Goal: Information Seeking & Learning: Learn about a topic

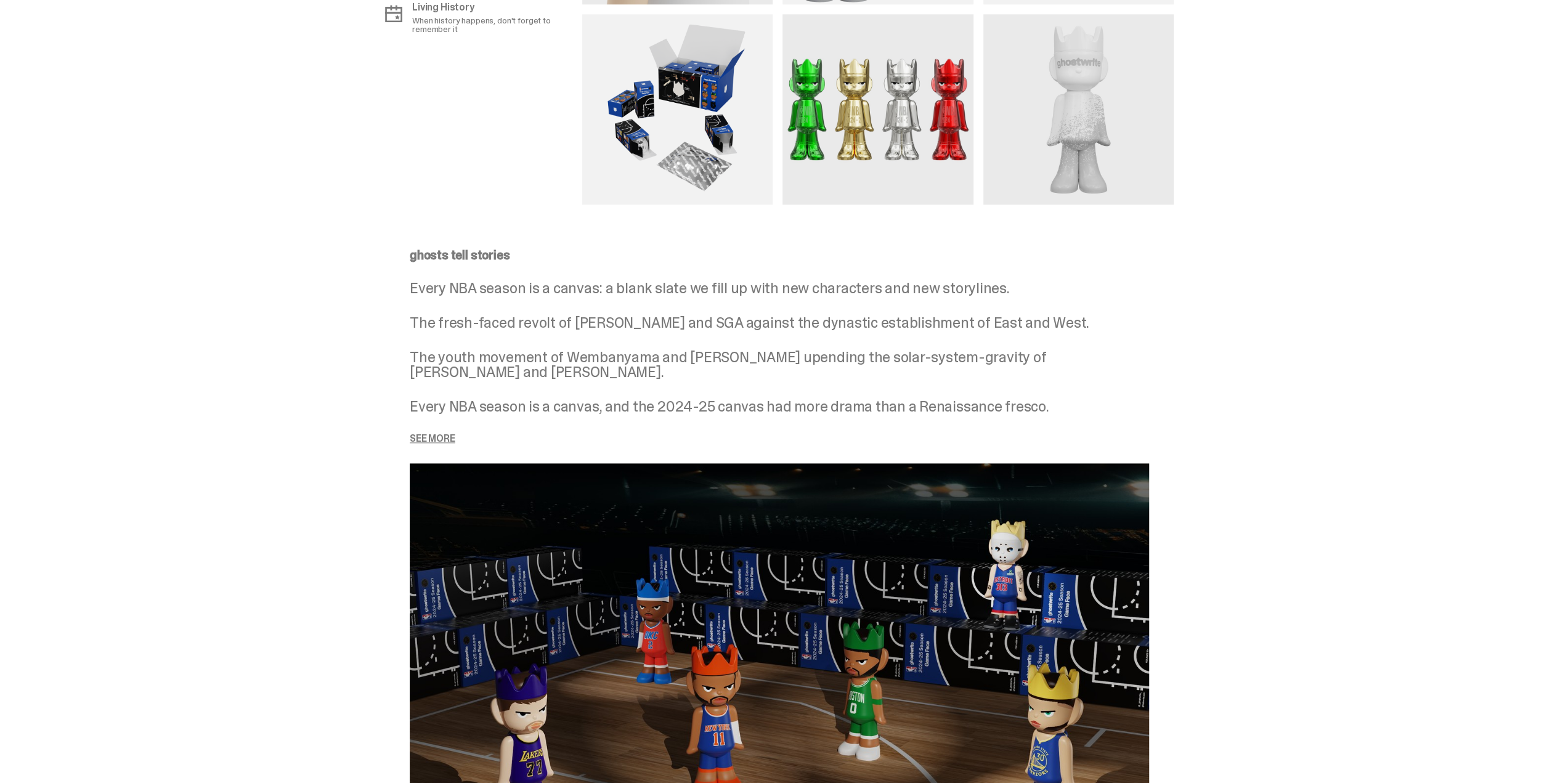
scroll to position [1170, 0]
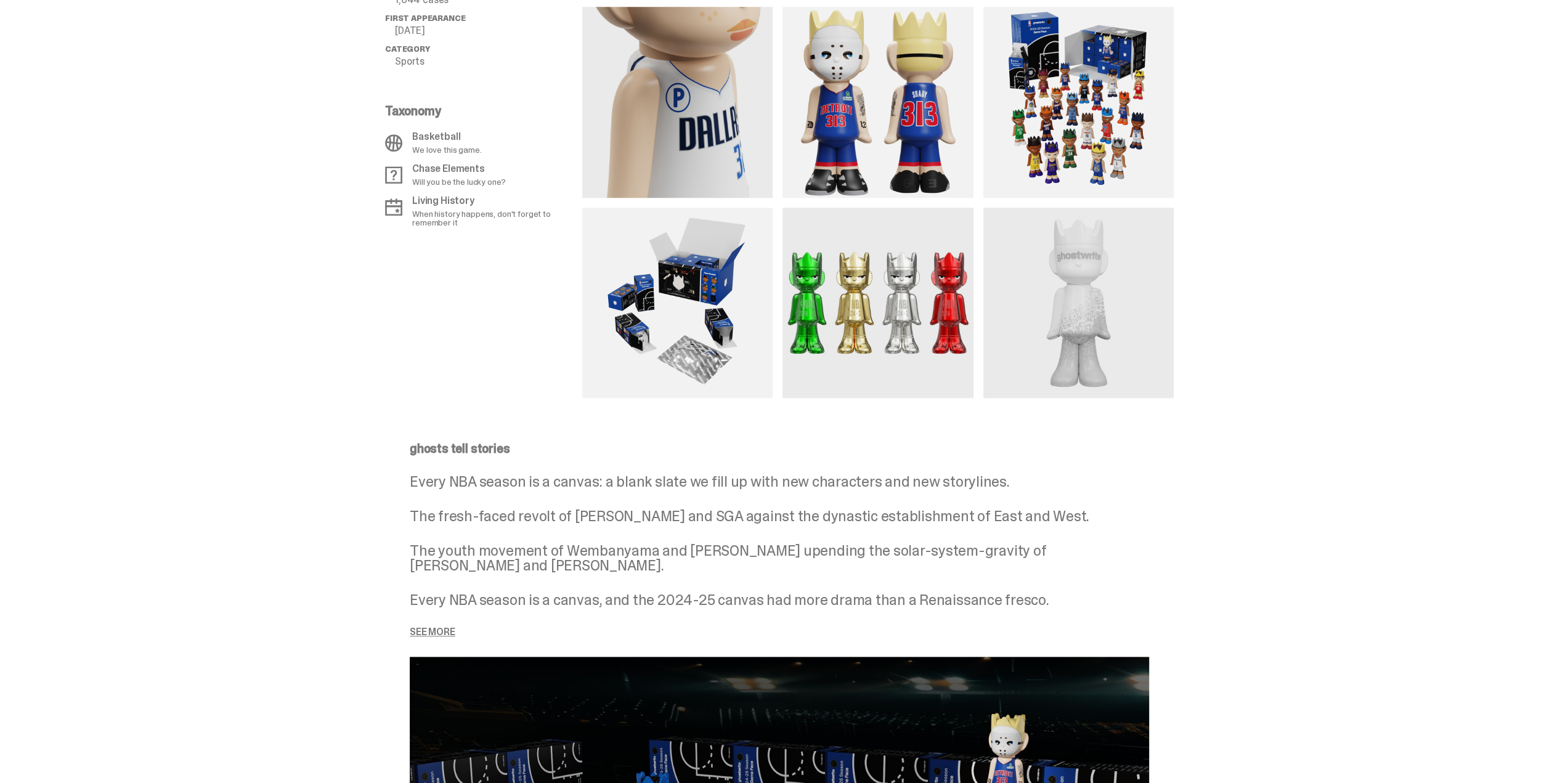
click at [434, 636] on p "See more" at bounding box center [779, 632] width 739 height 10
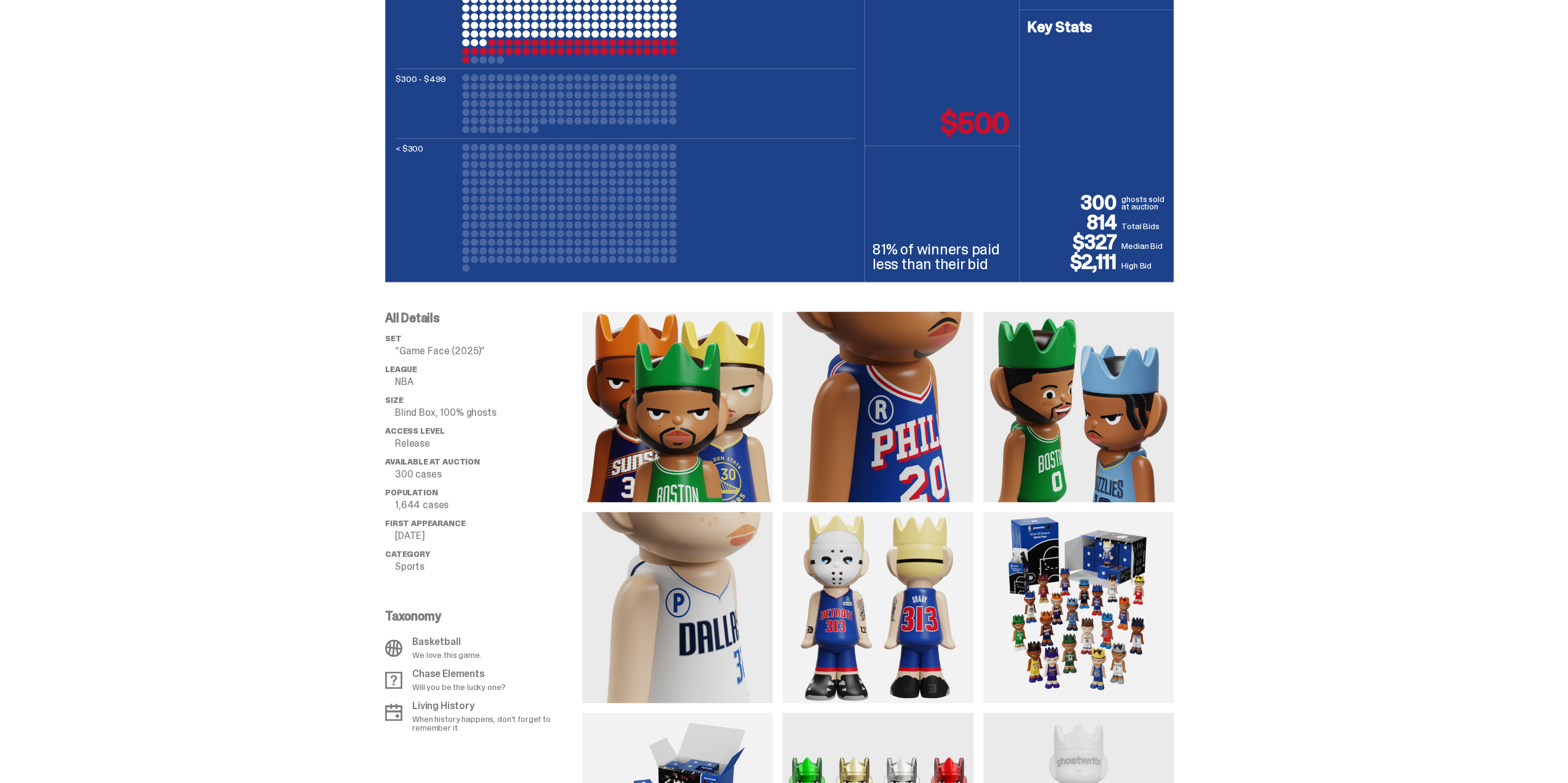
scroll to position [727, 0]
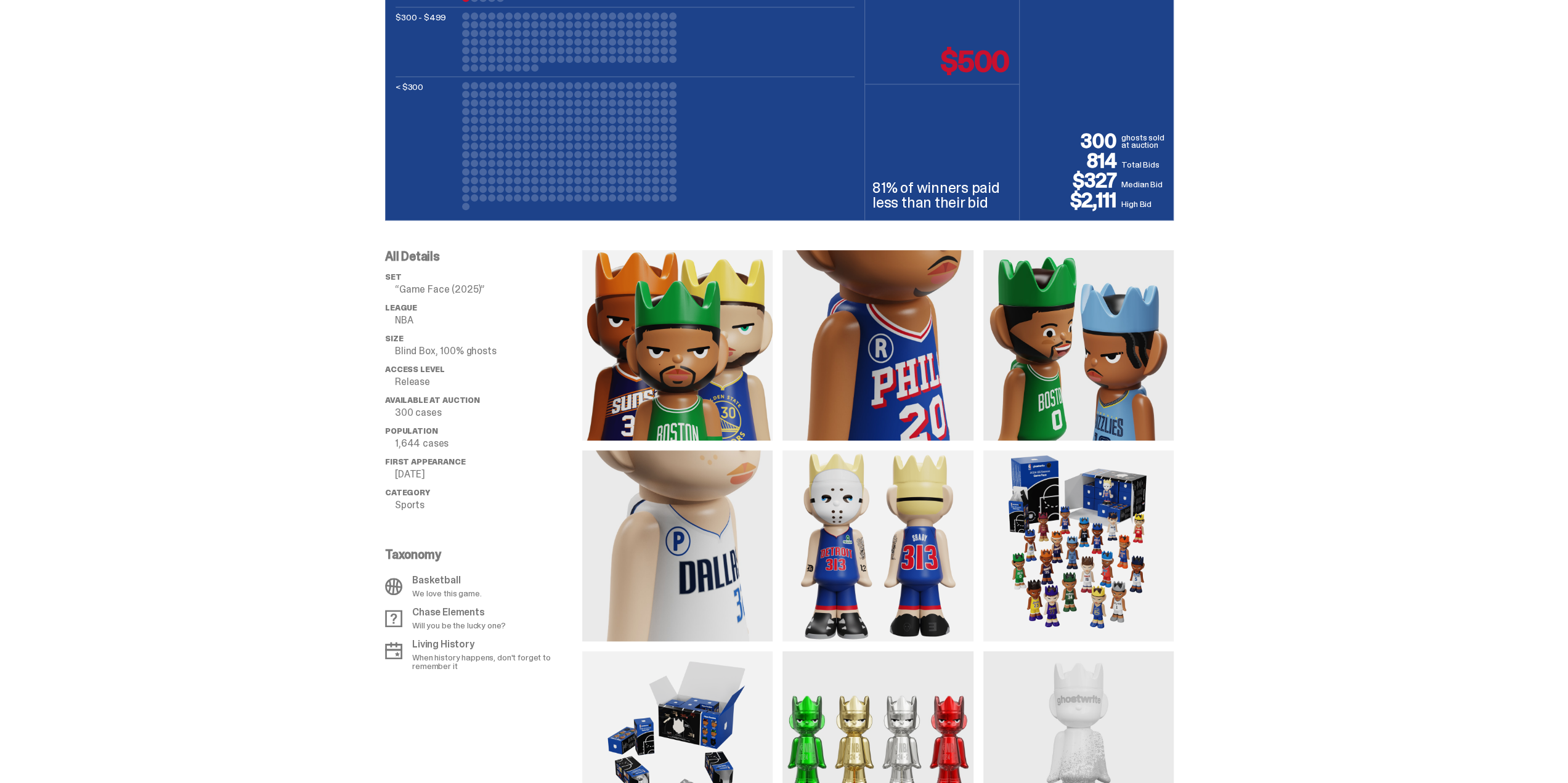
click at [1474, 318] on div "All Details set “Game Face (2025)” League NBA Size Blind Box, 100% ghosts Acces…" at bounding box center [779, 531] width 1559 height 621
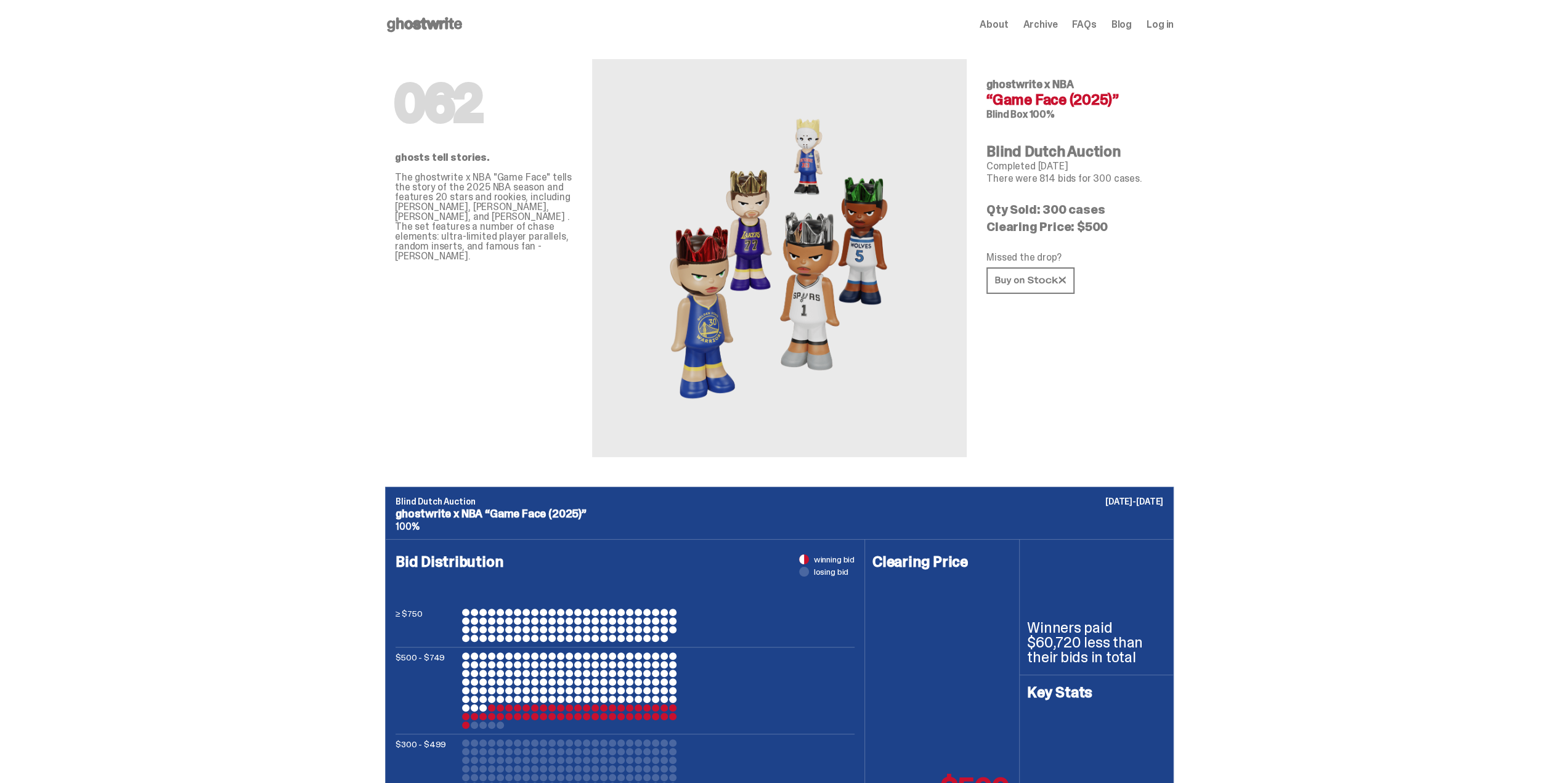
scroll to position [370, 0]
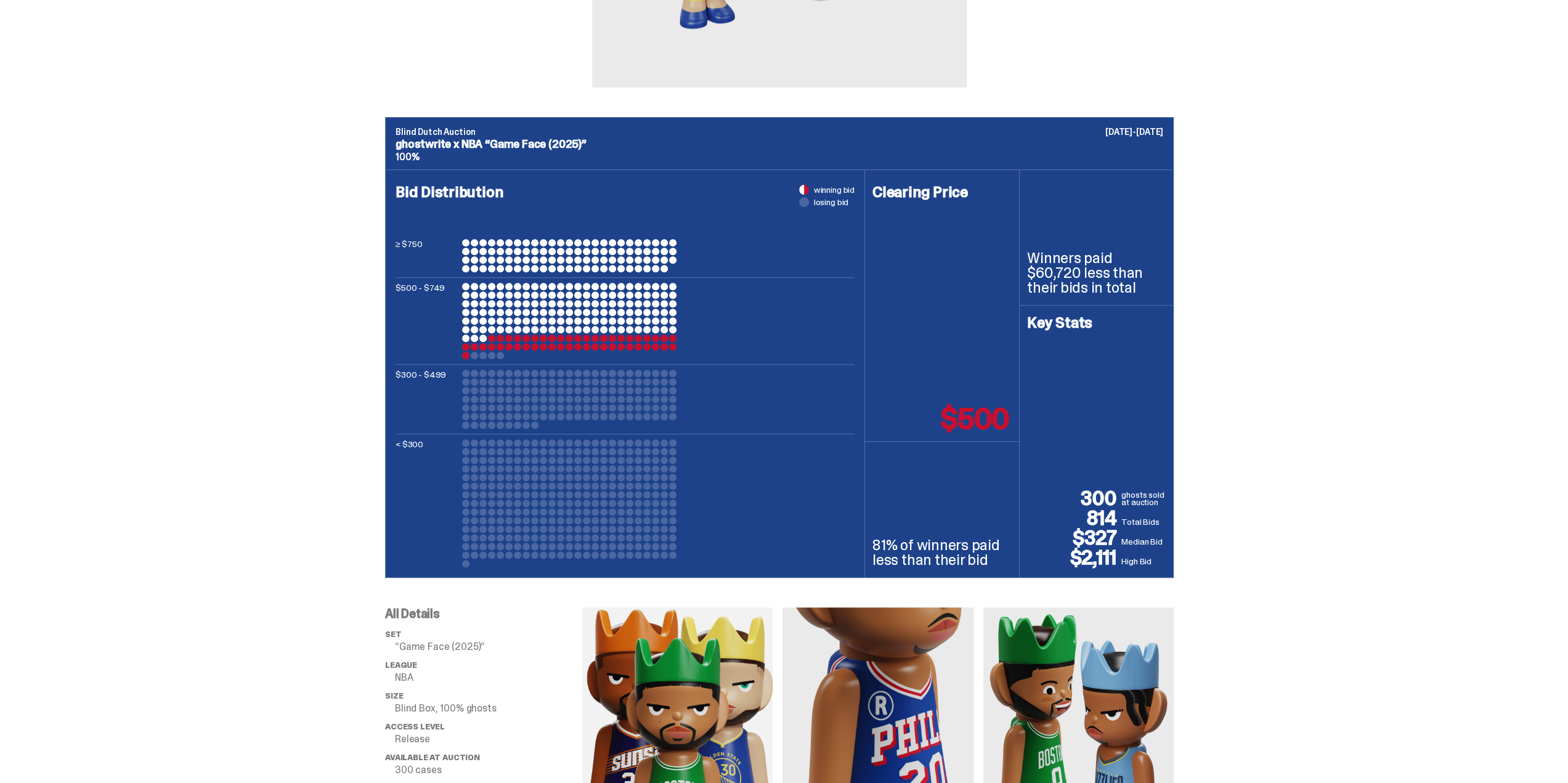
drag, startPoint x: 402, startPoint y: 142, endPoint x: 583, endPoint y: 143, distance: 181.0
click at [583, 143] on p "ghostwrite x NBA “Game Face (2025)”" at bounding box center [779, 144] width 768 height 11
copy p "ghostwrite x NBA “Game Face (2025)"
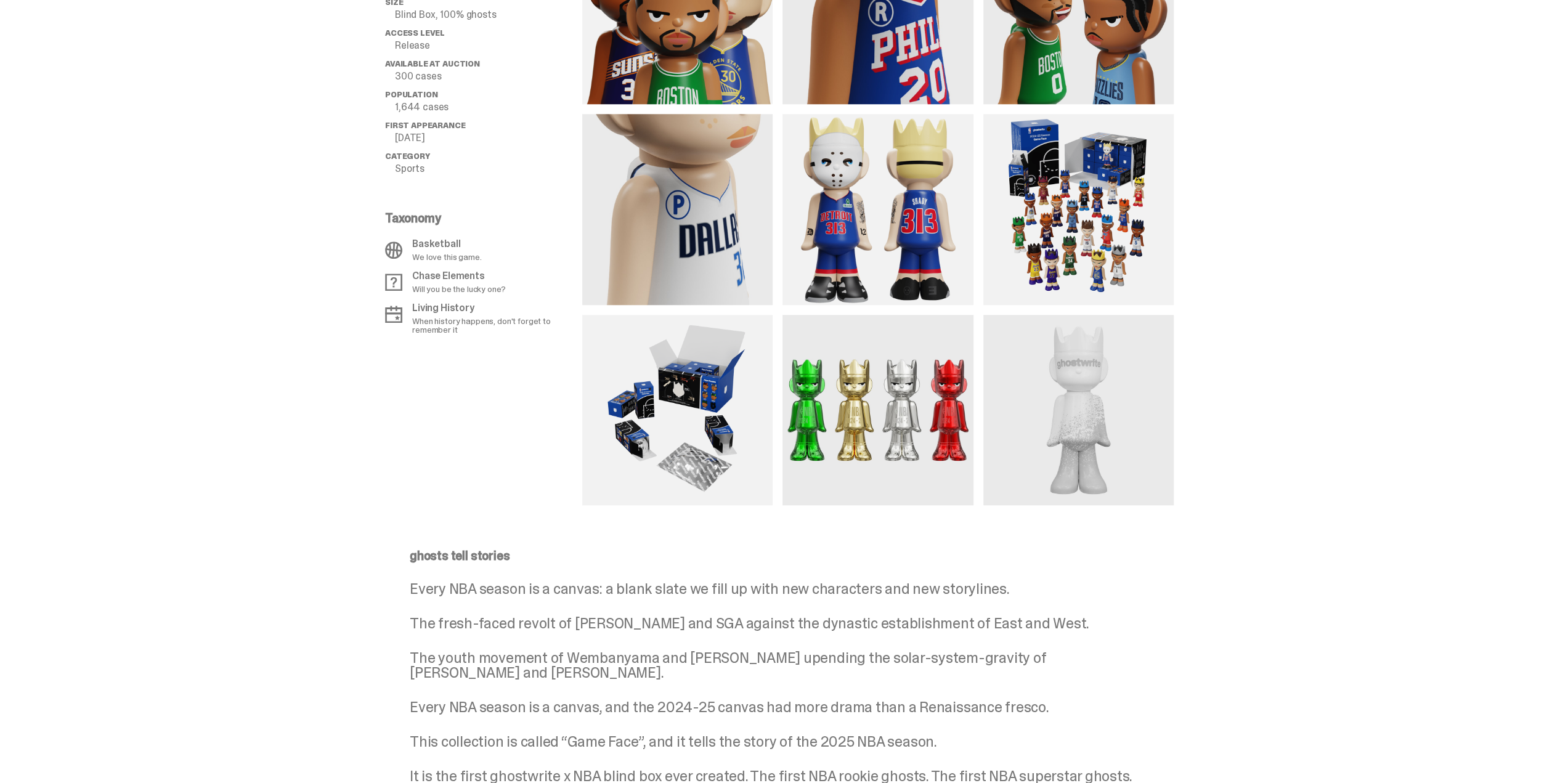
scroll to position [1293, 0]
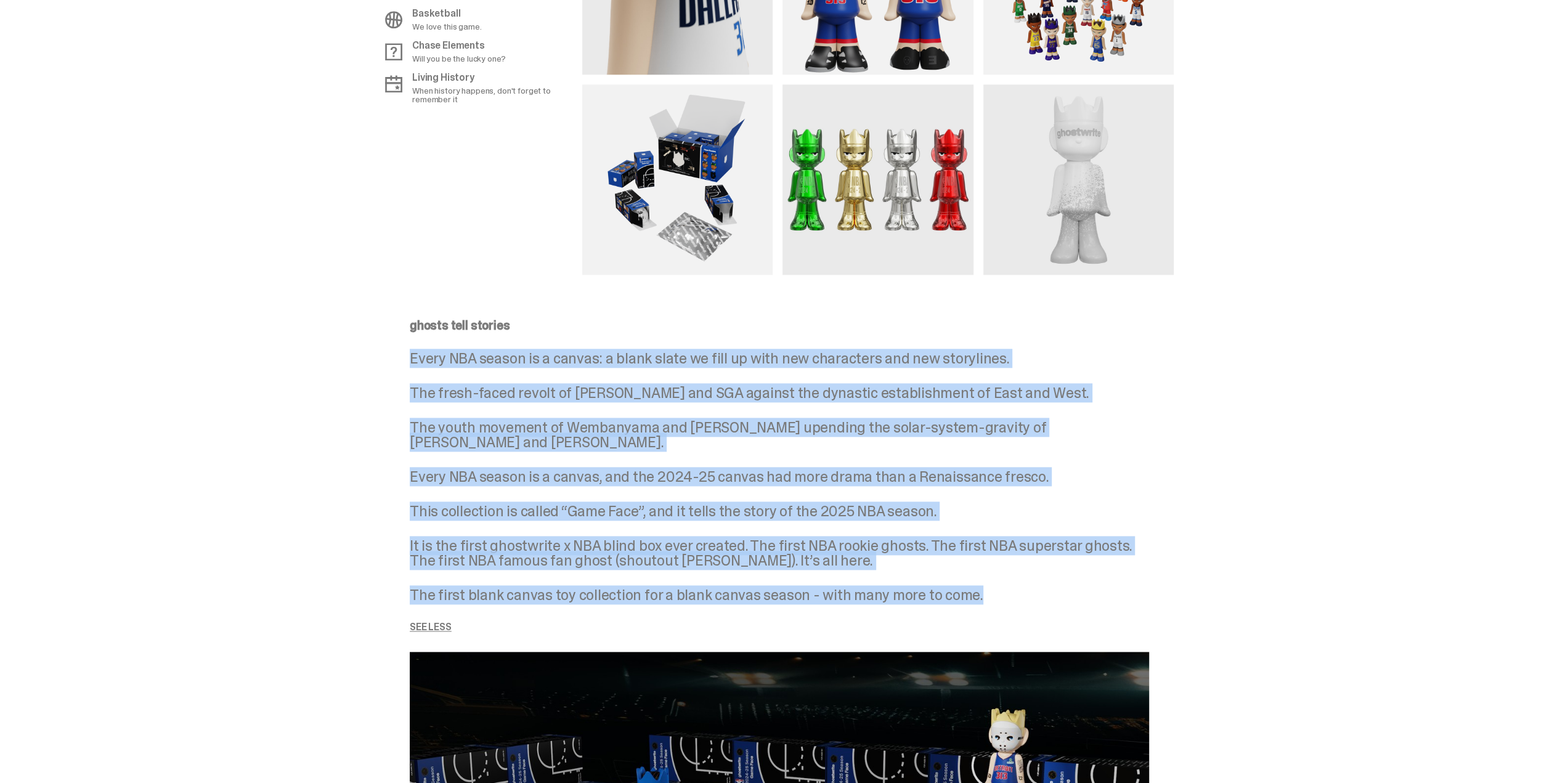
drag, startPoint x: 417, startPoint y: 354, endPoint x: 1000, endPoint y: 591, distance: 629.3
click at [1000, 591] on div "ghosts tell stories Every NBA season is a canvas: a blank slate we fill up with…" at bounding box center [779, 475] width 739 height 313
copy div "Every NBA season is a canvas: a blank slate we fill up with new characters and …"
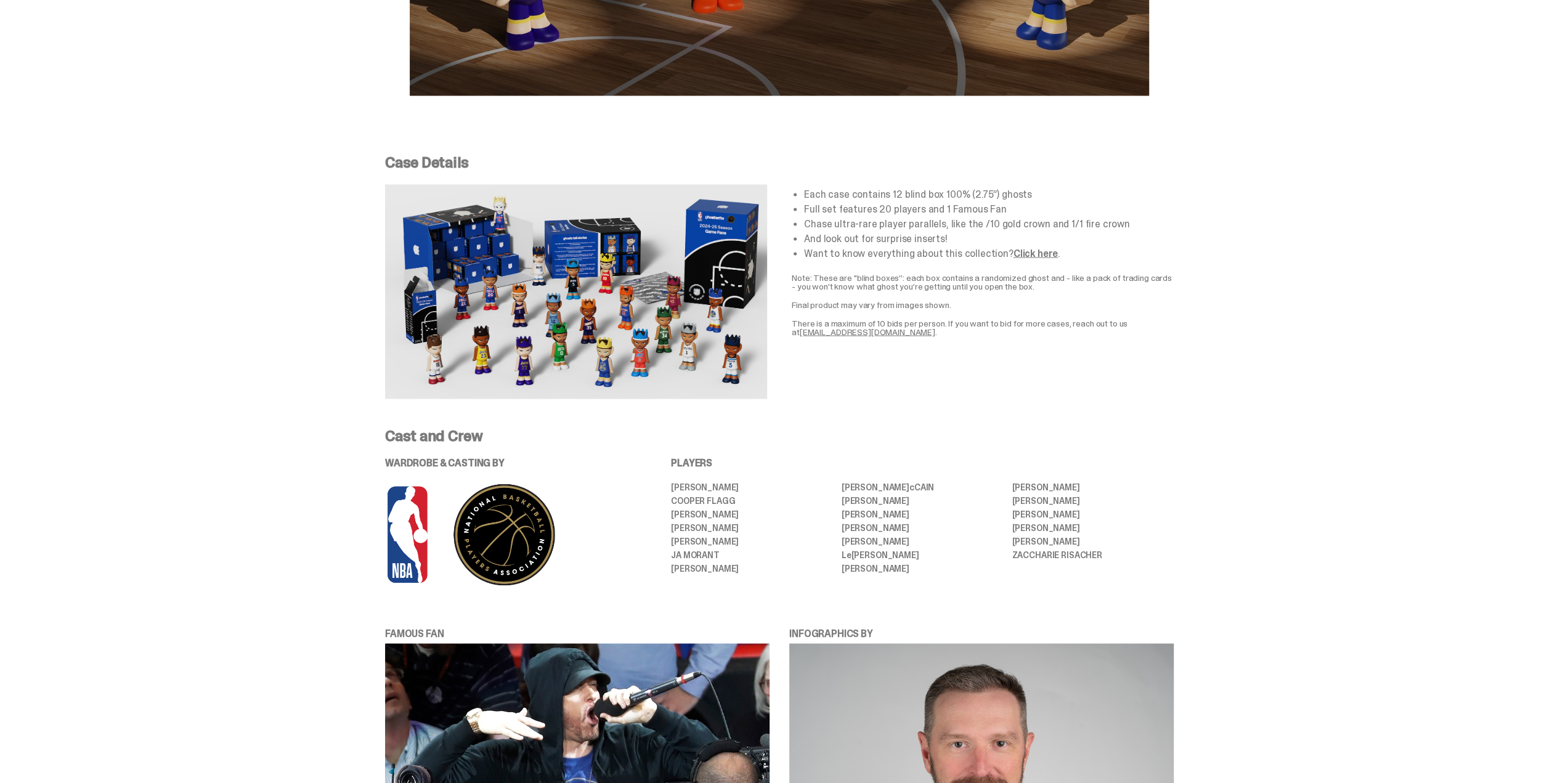
scroll to position [2279, 0]
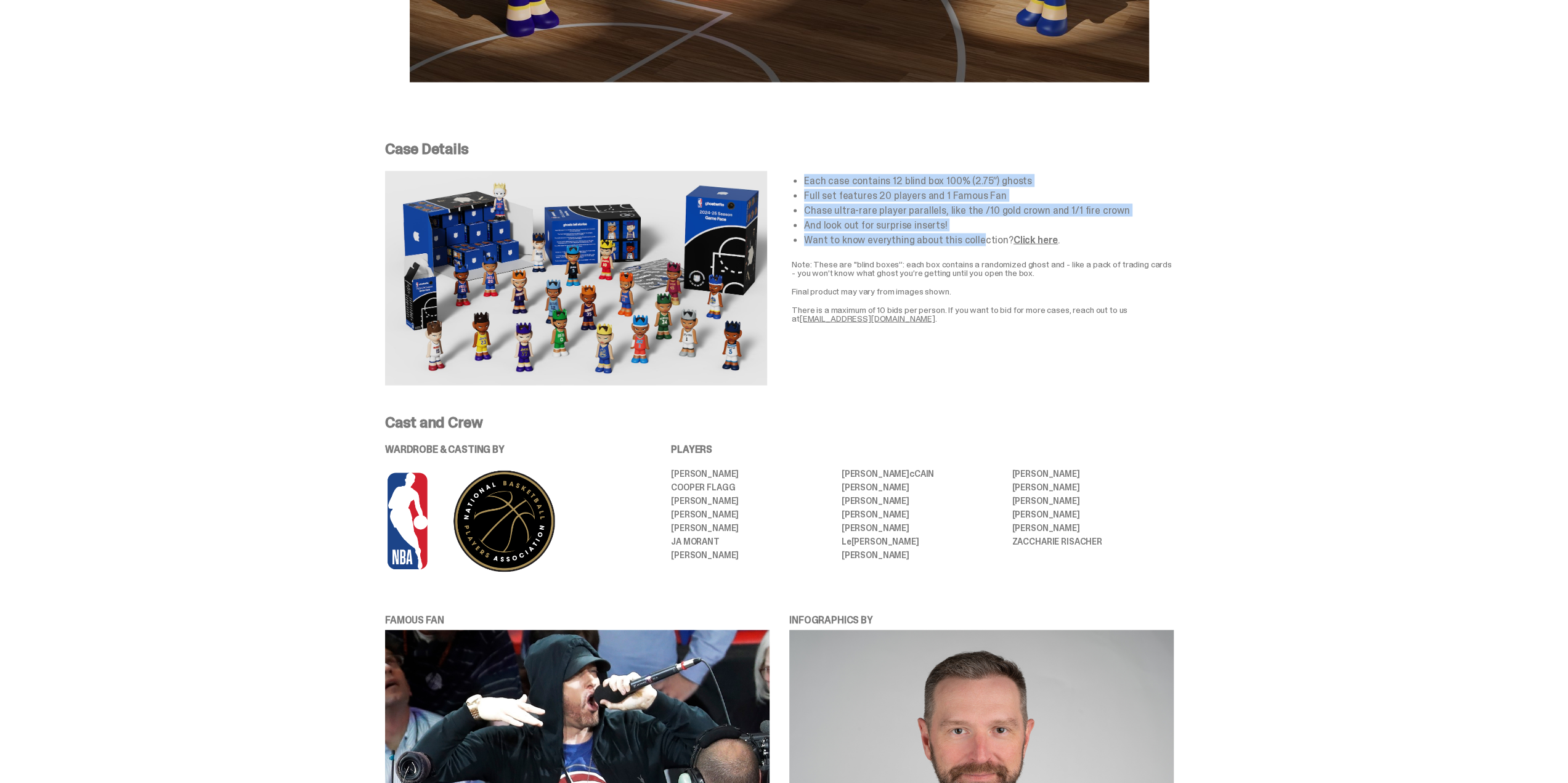
drag, startPoint x: 977, startPoint y: 229, endPoint x: 807, endPoint y: 177, distance: 177.8
click at [807, 177] on div "Each case contains 12 blind box 100% (2.75”) ghosts Full set features 20 player…" at bounding box center [982, 210] width 382 height 69
copy ul "Each case contains 12 blind box 100% (2.75”) ghosts Full set features 20 player…"
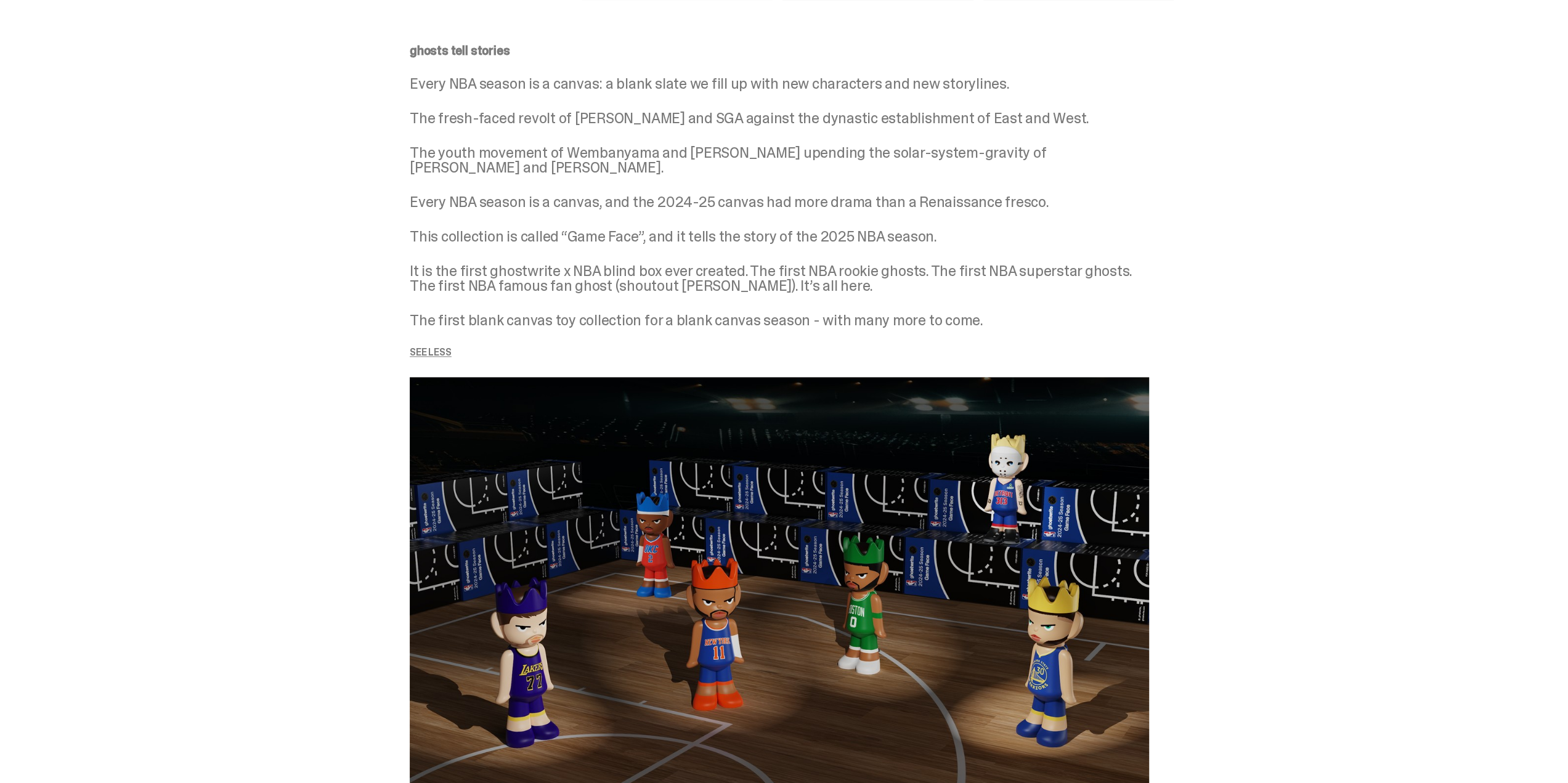
scroll to position [1417, 0]
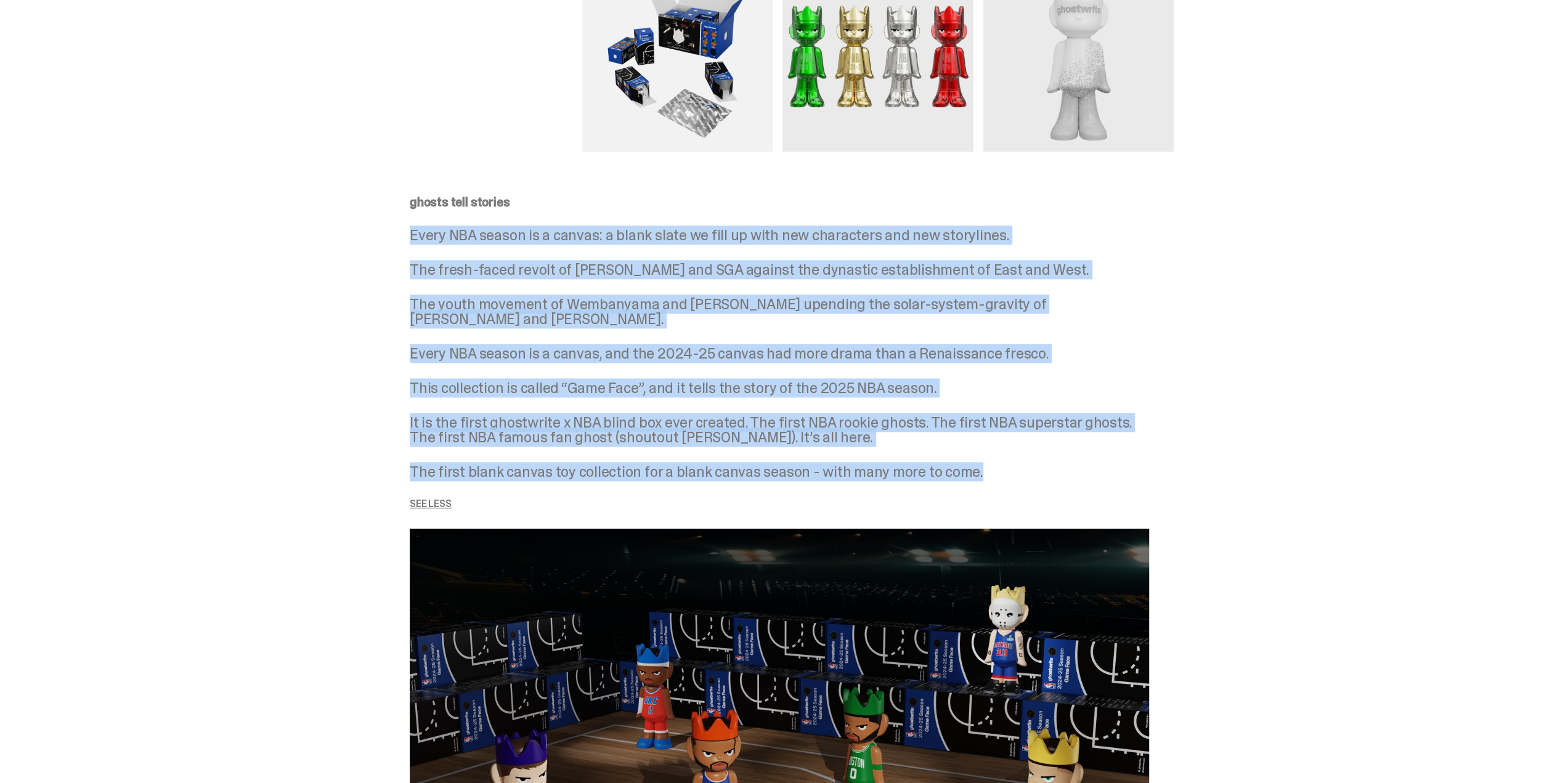
drag, startPoint x: 413, startPoint y: 236, endPoint x: 979, endPoint y: 461, distance: 609.1
click at [979, 461] on div "ghosts tell stories Every NBA season is a canvas: a blank slate we fill up with…" at bounding box center [779, 571] width 789 height 808
copy div "Every NBA season is a canvas: a blank slate we fill up with new characters and …"
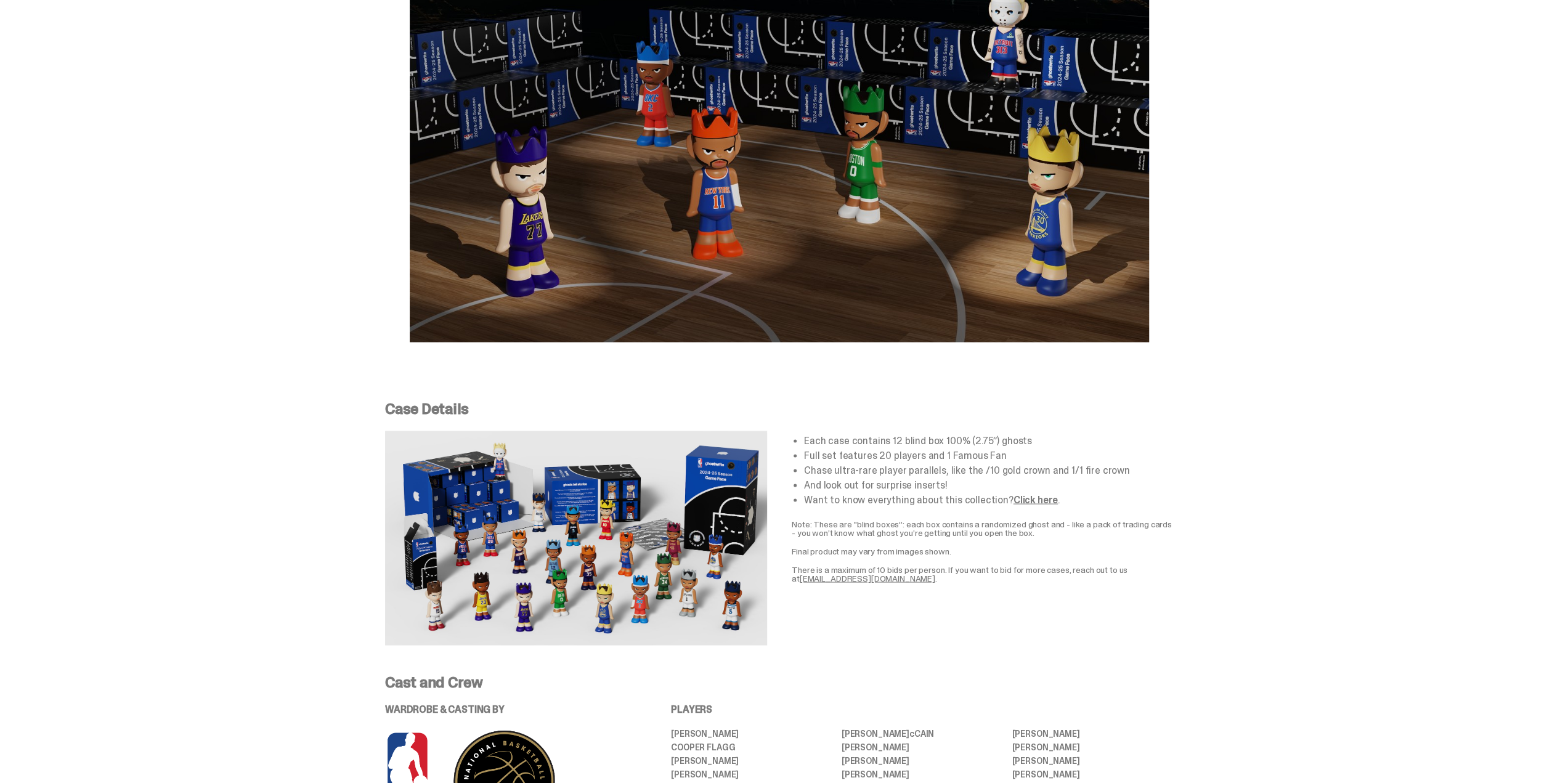
scroll to position [2156, 0]
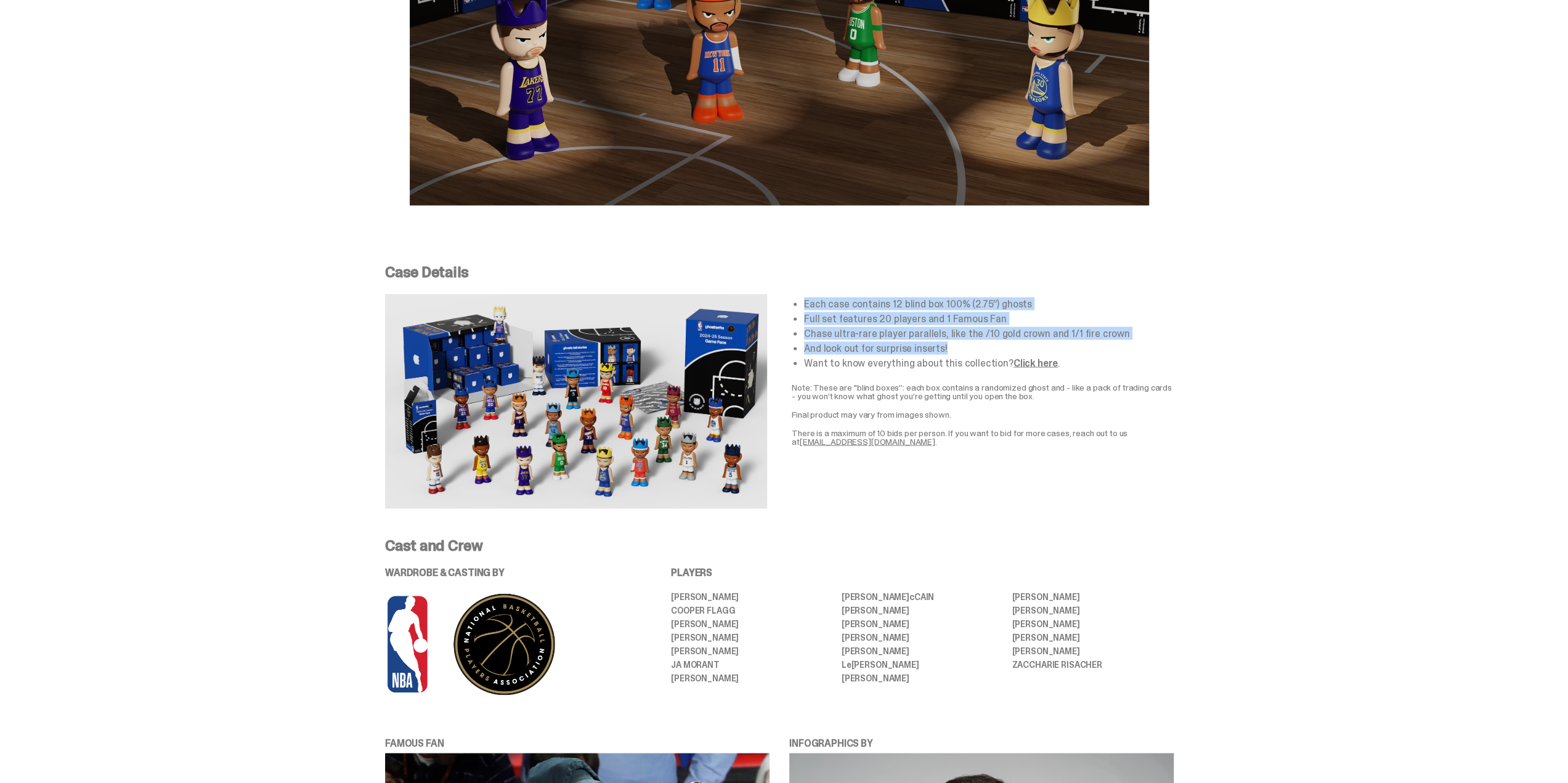
drag, startPoint x: 808, startPoint y: 299, endPoint x: 947, endPoint y: 342, distance: 145.5
click at [947, 342] on div "Each case contains 12 blind box 100% (2.75”) ghosts Full set features 20 player…" at bounding box center [982, 332] width 382 height 69
copy ul "Each case contains 12 blind box 100% (2.75”) ghosts Full set features 20 player…"
